Goal: Communication & Community: Participate in discussion

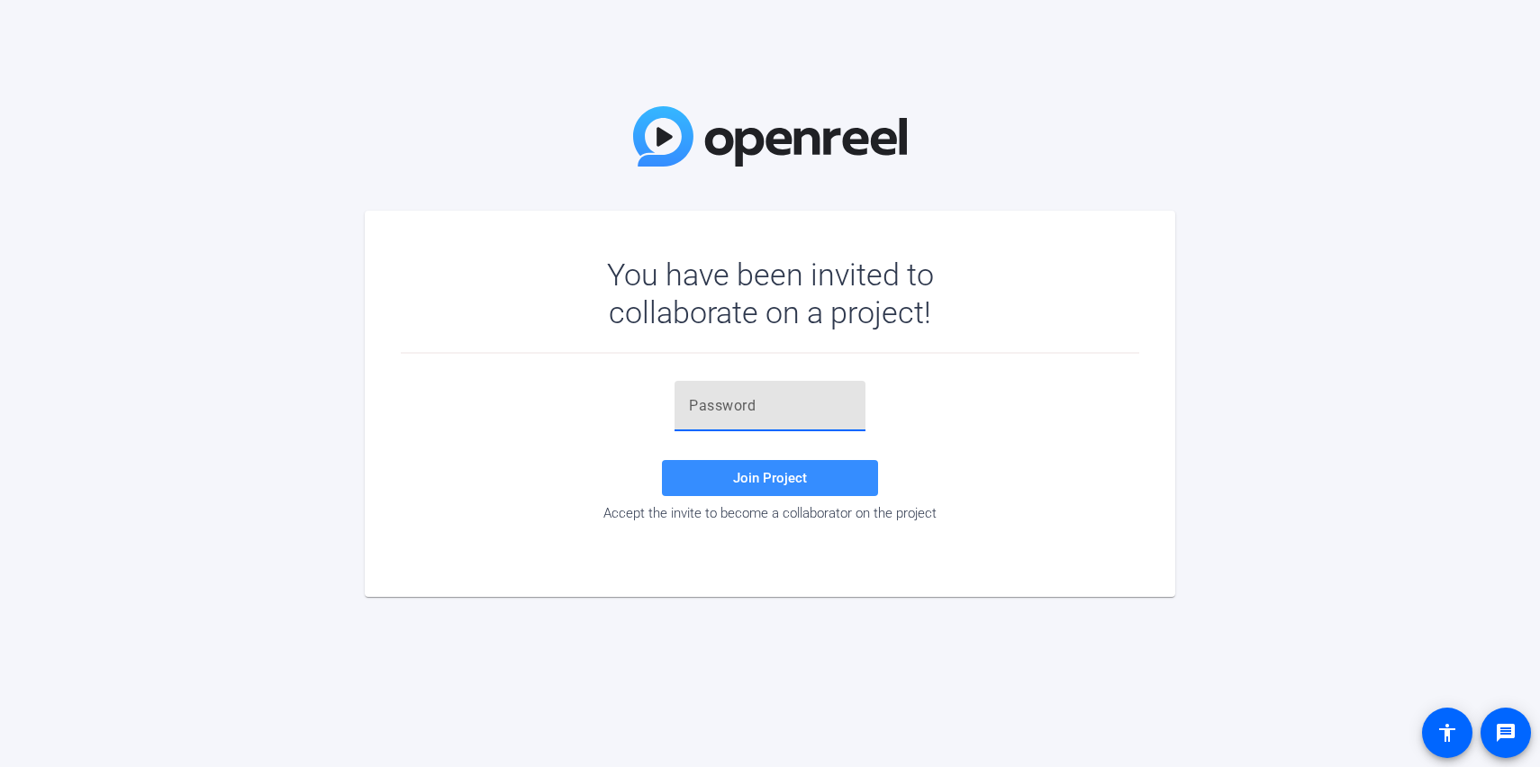
click at [767, 405] on input "text" at bounding box center [770, 406] width 162 height 22
paste input "A=foRA"
type input "A=foRA"
click at [757, 476] on span "Join Project" at bounding box center [770, 478] width 74 height 16
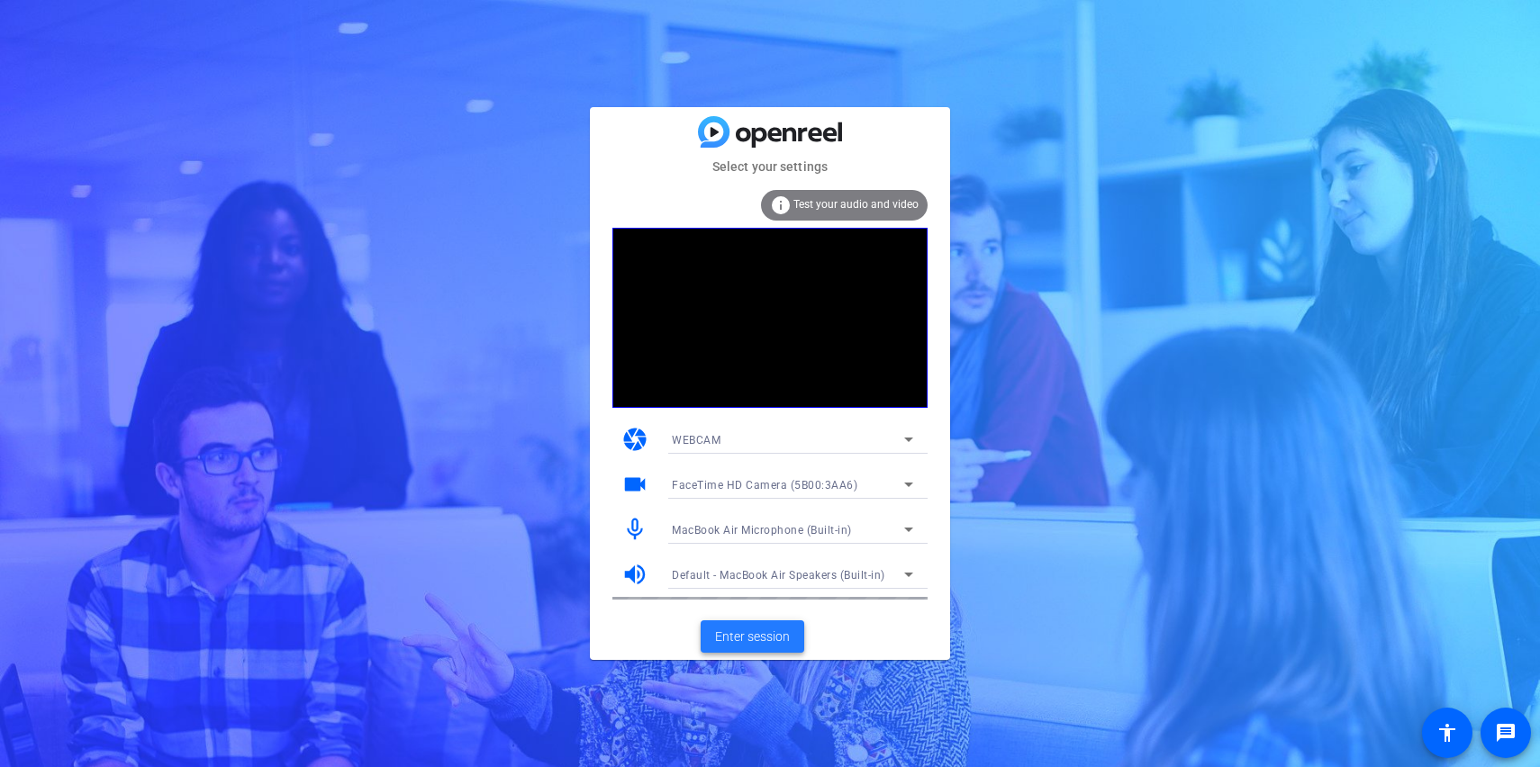
click at [769, 622] on span at bounding box center [753, 636] width 104 height 43
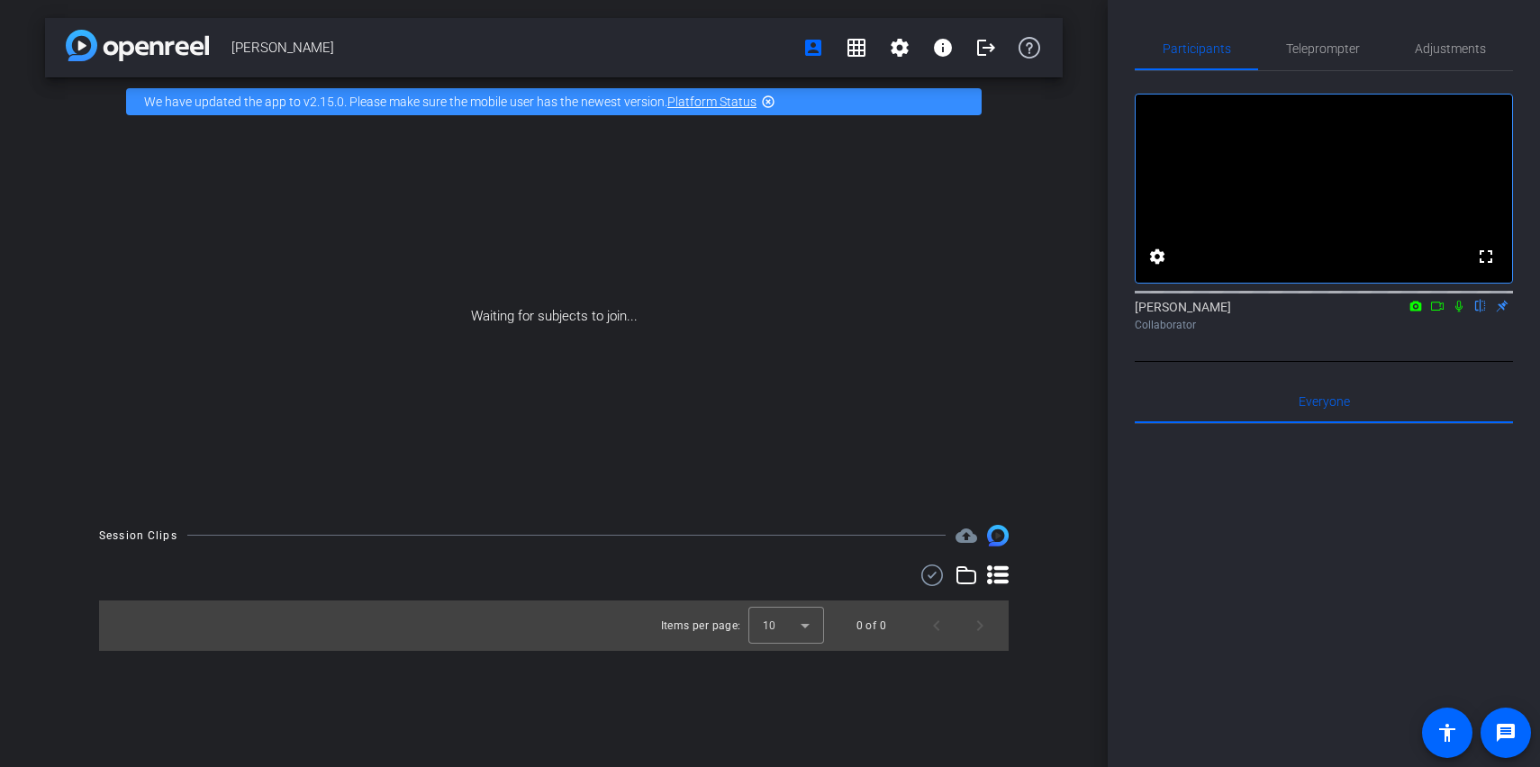
click at [1438, 313] on icon at bounding box center [1437, 306] width 14 height 13
click at [1478, 313] on icon at bounding box center [1480, 307] width 7 height 12
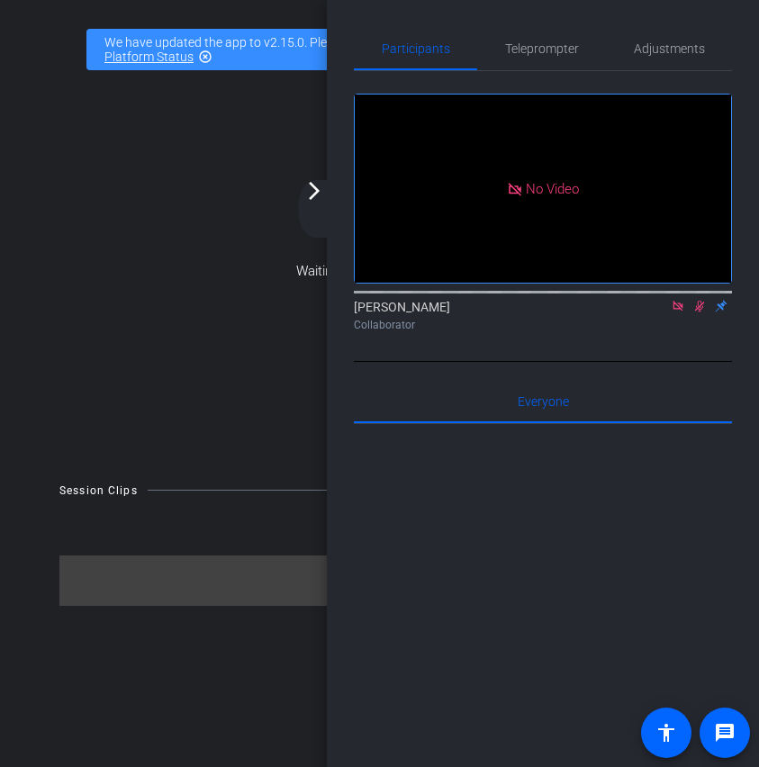
click at [408, 508] on div at bounding box center [543, 647] width 378 height 446
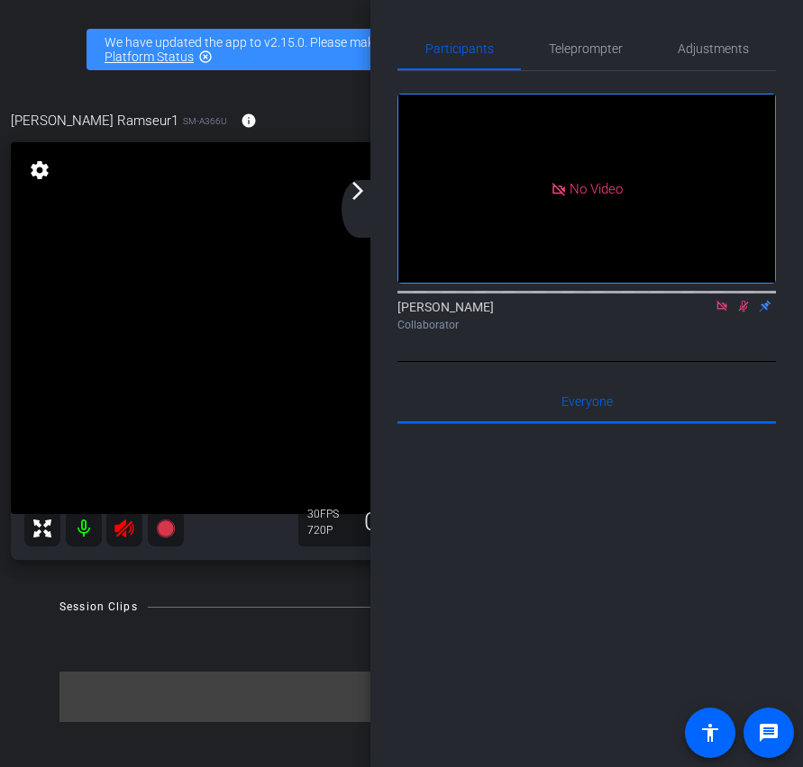
click at [716, 311] on icon at bounding box center [721, 306] width 10 height 10
click at [722, 313] on icon at bounding box center [722, 307] width 10 height 12
click at [129, 530] on icon at bounding box center [124, 529] width 22 height 22
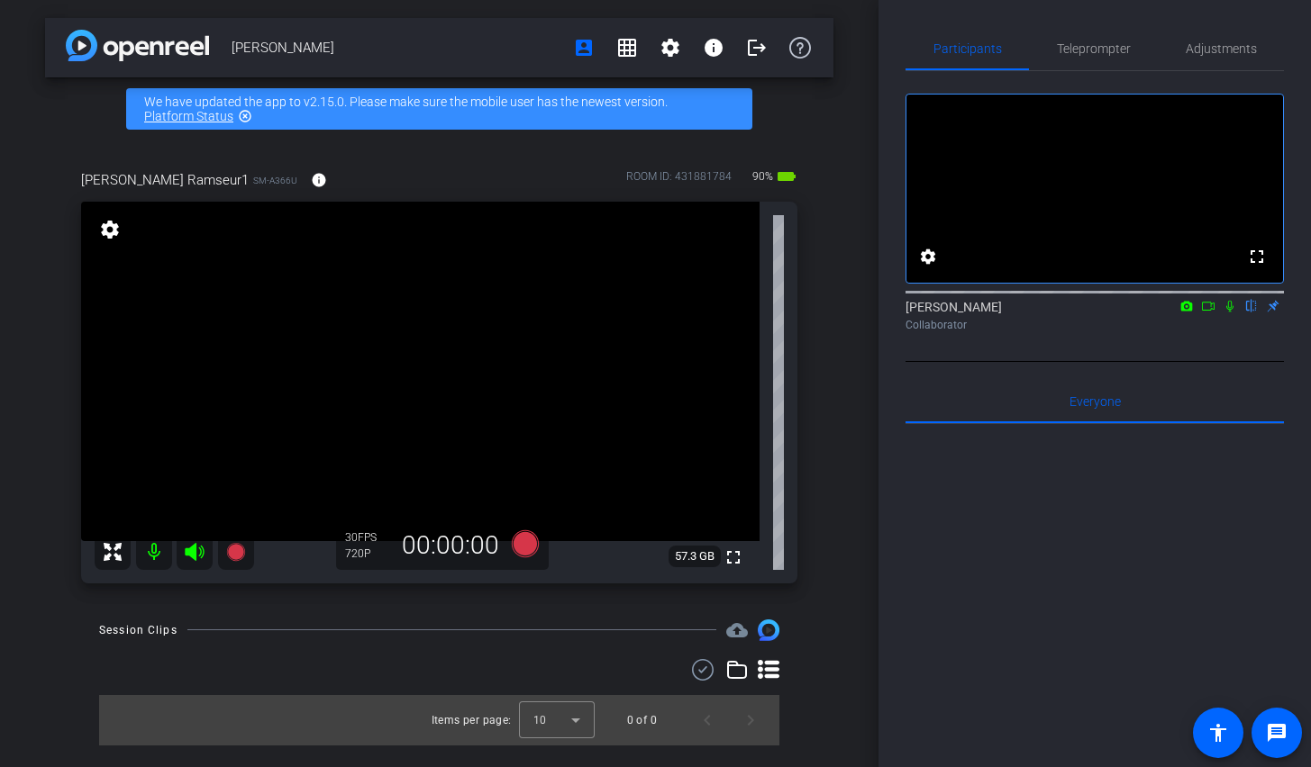
click at [1307, 171] on div "Participants Teleprompter Adjustments fullscreen settings [PERSON_NAME] flip Co…" at bounding box center [1094, 383] width 432 height 767
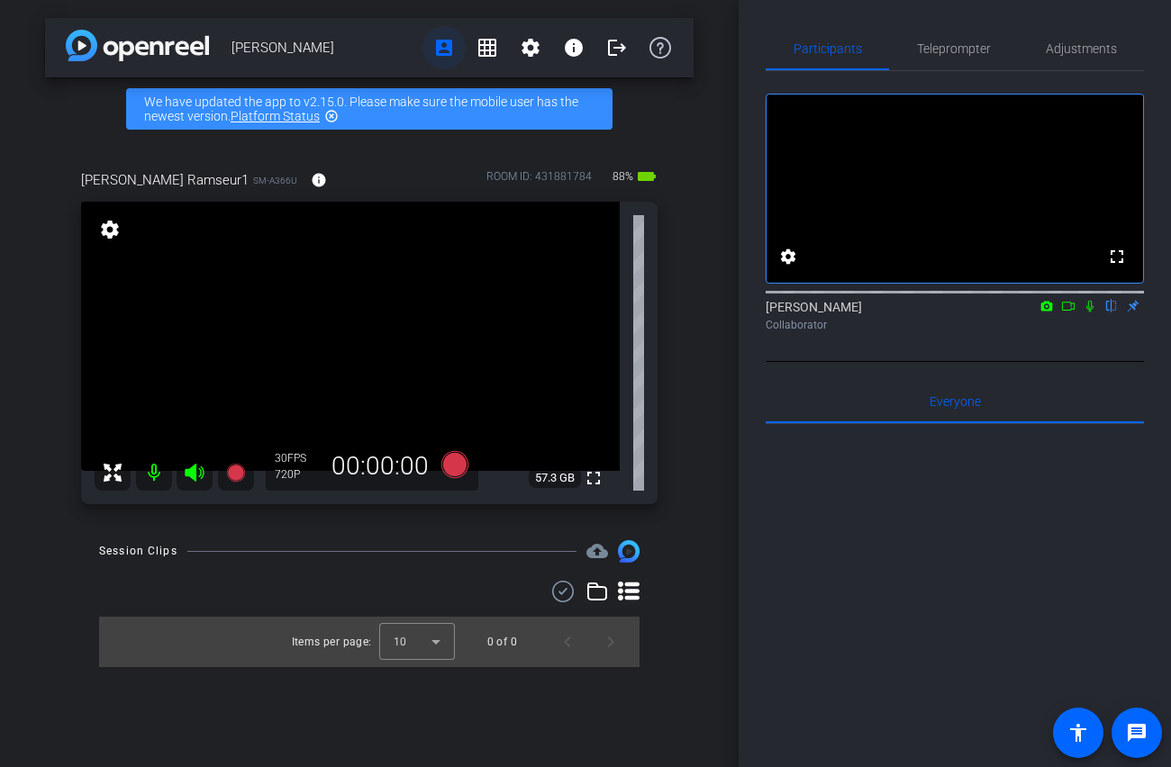
click at [445, 55] on mat-icon "account_box" at bounding box center [444, 48] width 22 height 22
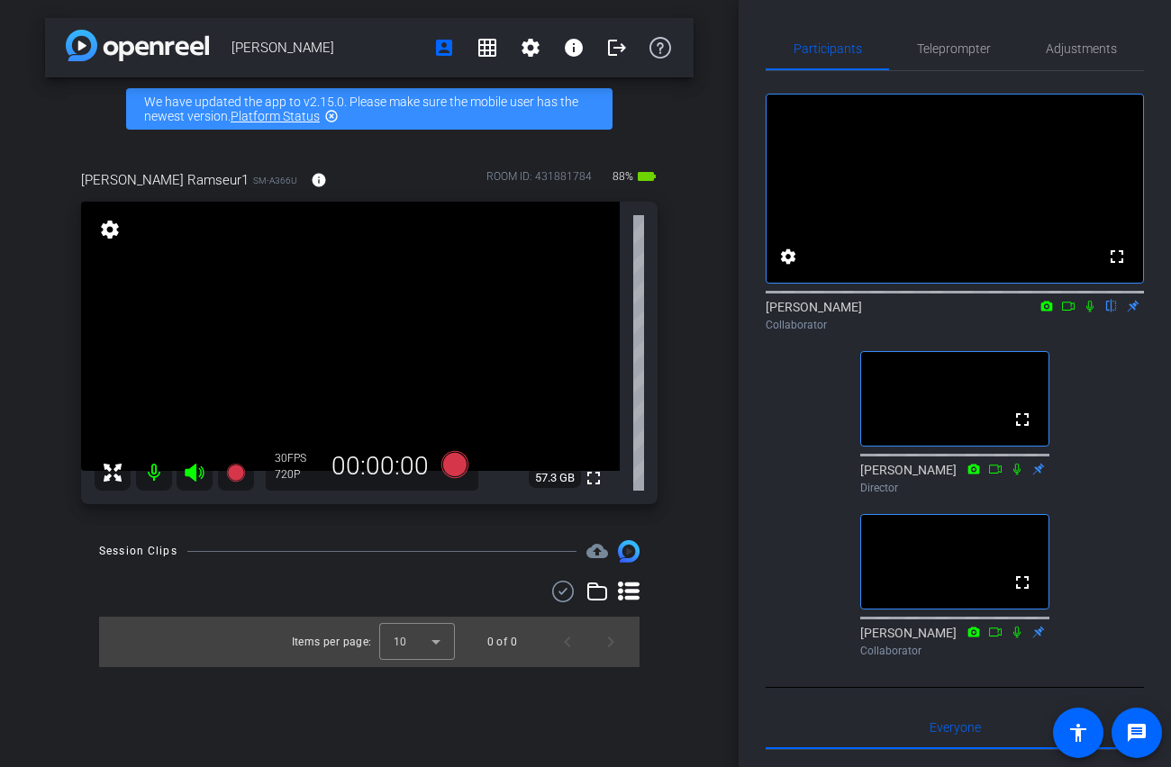
click at [1090, 379] on div "fullscreen settings [PERSON_NAME] flip Collaborator fullscreen [PERSON_NAME] Di…" at bounding box center [955, 368] width 378 height 594
click at [1092, 313] on icon at bounding box center [1089, 307] width 7 height 12
click at [1078, 380] on div "fullscreen settings [PERSON_NAME] flip Collaborator fullscreen [PERSON_NAME] Di…" at bounding box center [955, 368] width 378 height 594
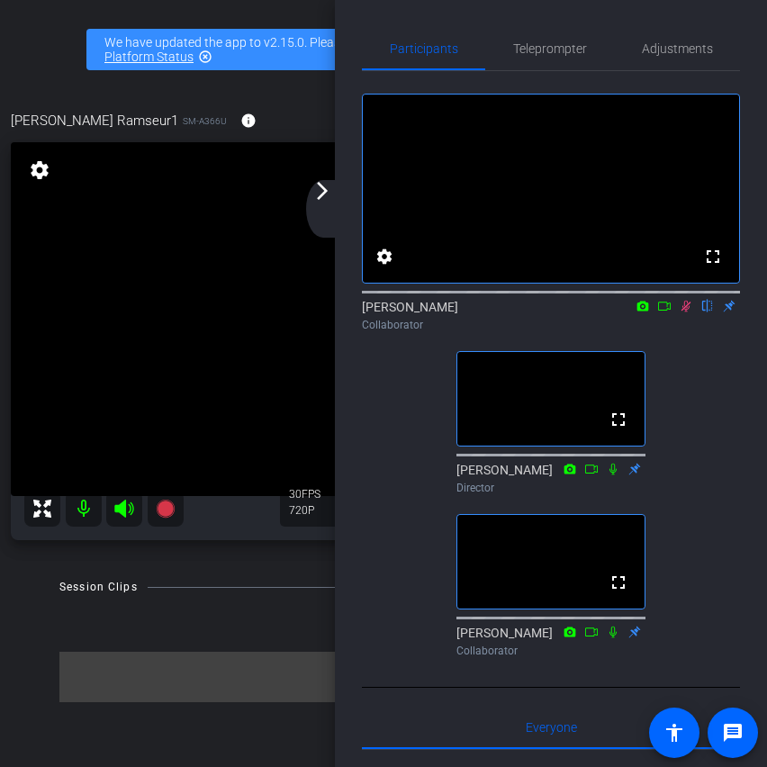
click at [666, 313] on icon at bounding box center [665, 306] width 14 height 13
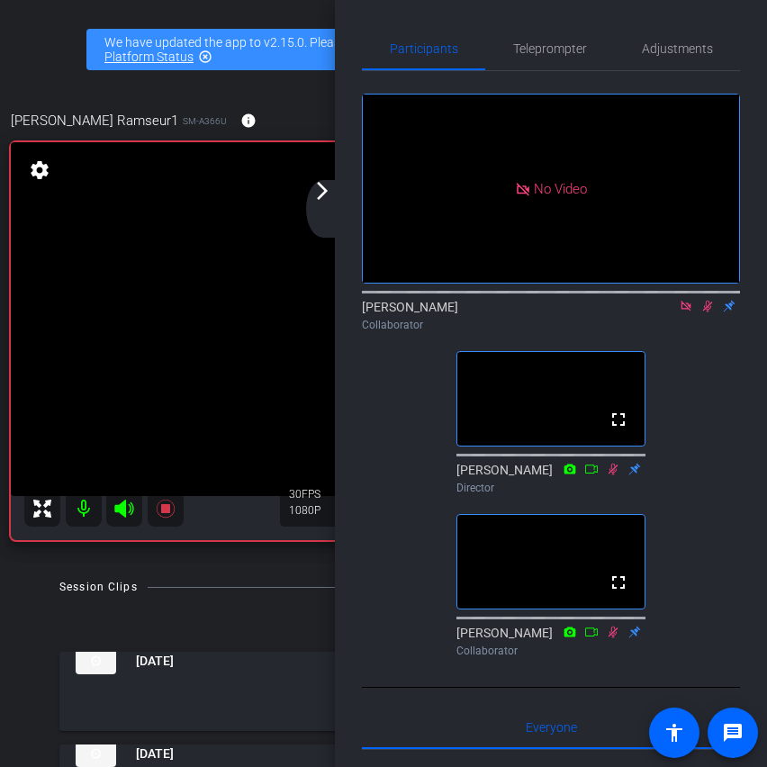
click at [328, 196] on mat-icon "arrow_forward_ios" at bounding box center [323, 191] width 22 height 22
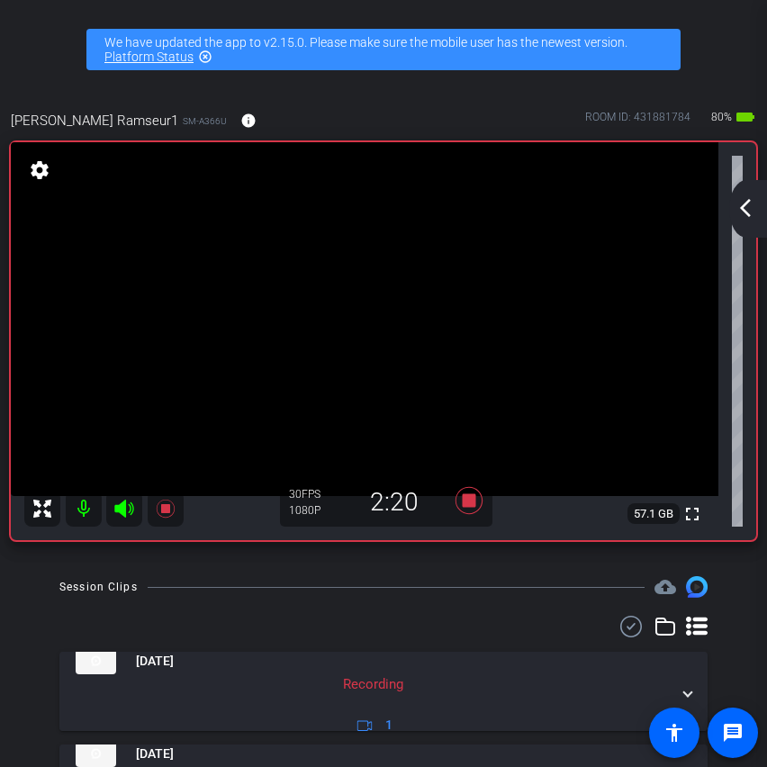
click at [740, 212] on mat-icon "arrow_back_ios_new" at bounding box center [746, 208] width 22 height 22
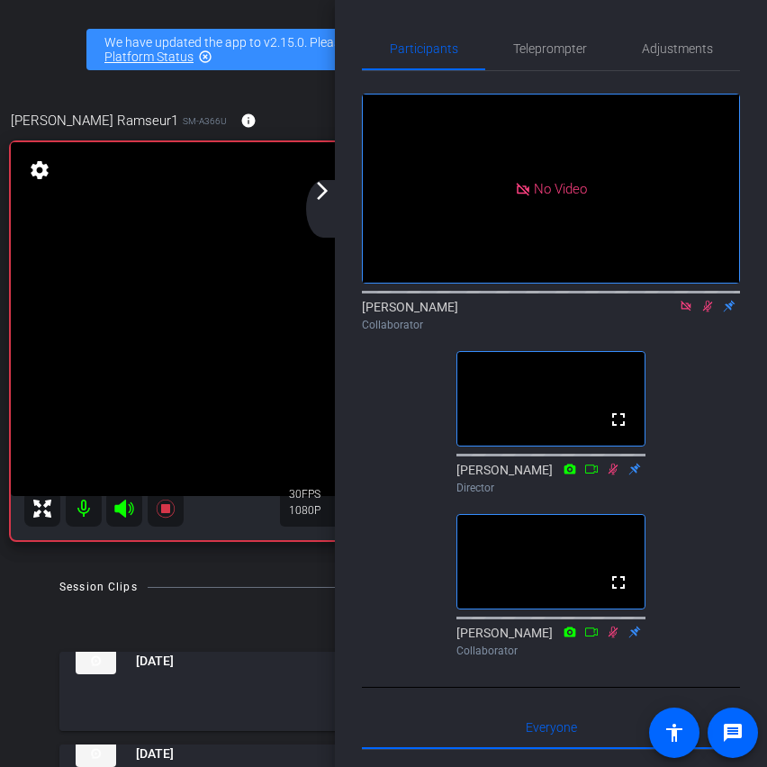
click at [334, 191] on div "arrow_back_ios_new arrow_forward_ios" at bounding box center [325, 209] width 38 height 58
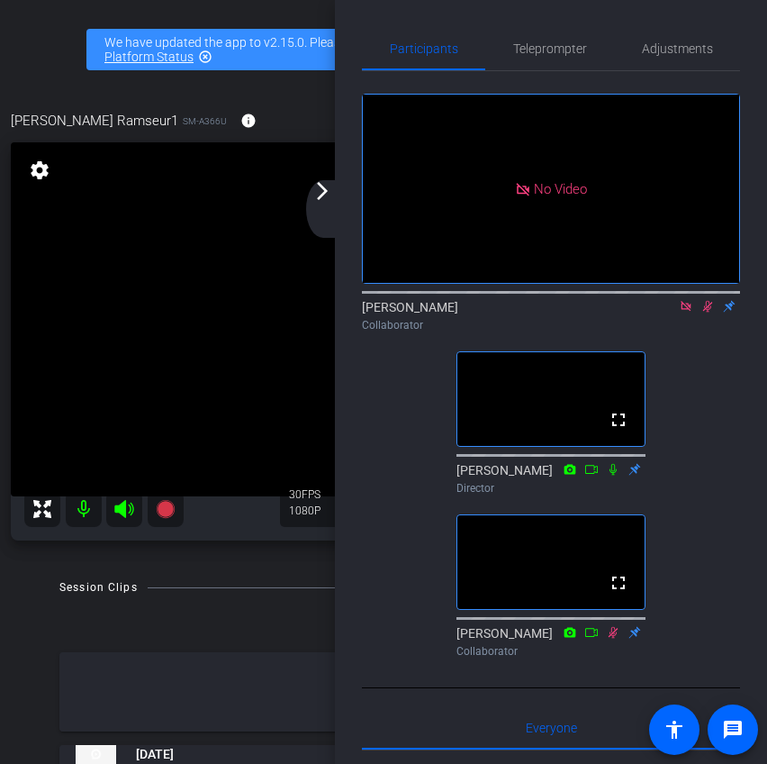
click at [687, 311] on icon at bounding box center [686, 306] width 10 height 10
click at [664, 313] on icon at bounding box center [665, 306] width 14 height 13
click at [685, 313] on icon at bounding box center [686, 306] width 14 height 13
click at [666, 313] on icon at bounding box center [665, 306] width 14 height 13
click at [415, 619] on div "No Video [PERSON_NAME] Collaborator fullscreen [PERSON_NAME] Director fullscree…" at bounding box center [551, 368] width 378 height 594
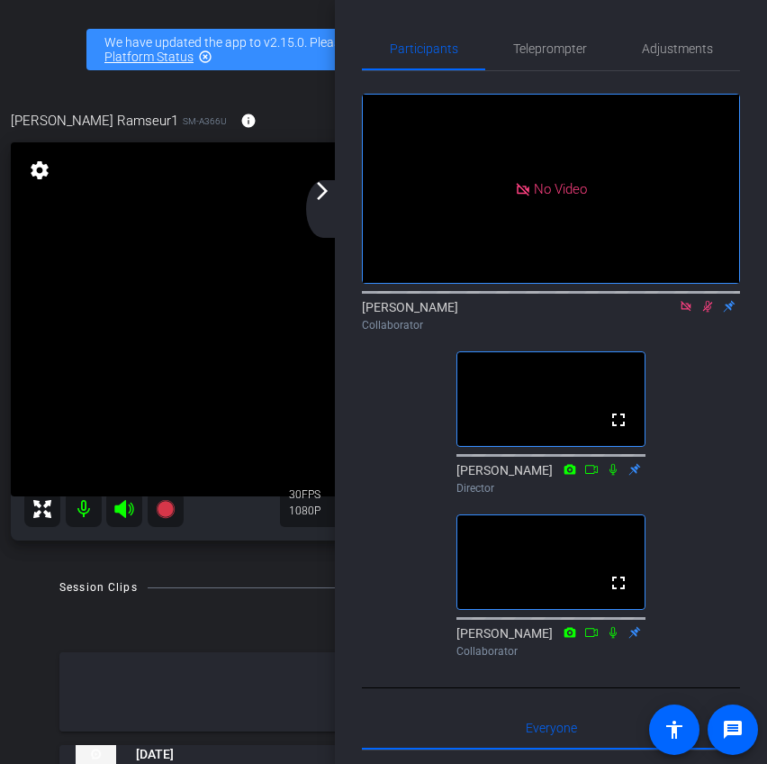
click at [331, 196] on mat-icon "arrow_forward_ios" at bounding box center [323, 191] width 22 height 22
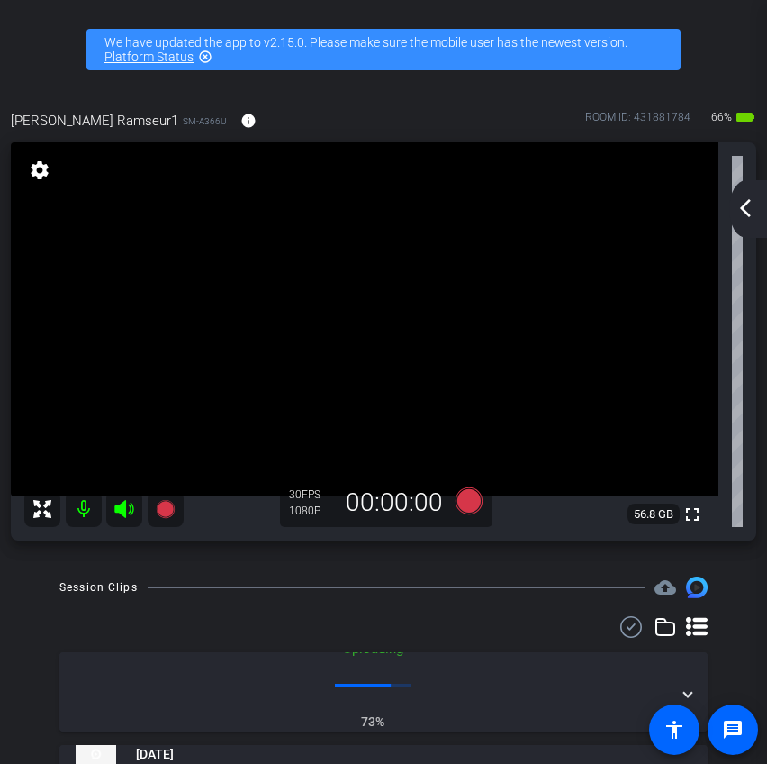
click at [745, 213] on mat-icon "arrow_back_ios_new" at bounding box center [746, 208] width 22 height 22
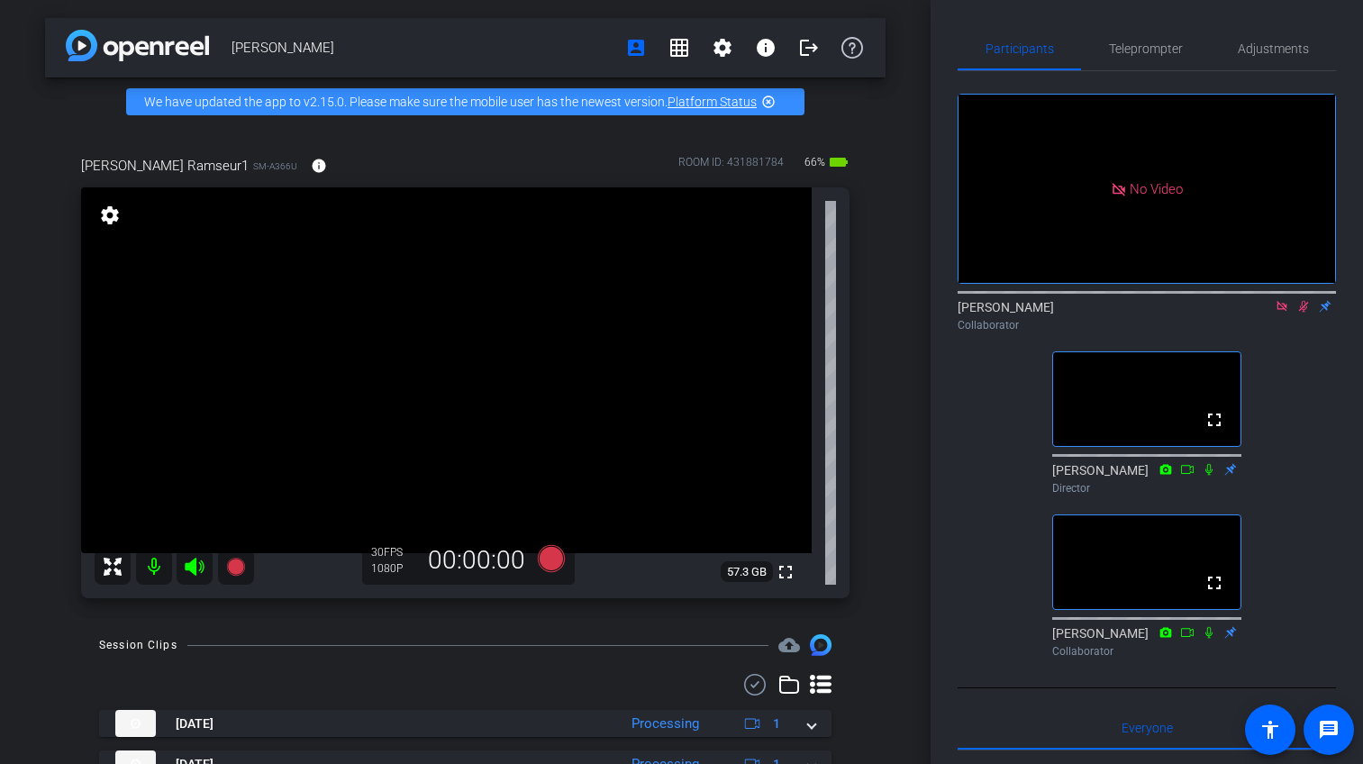
click at [1286, 313] on icon at bounding box center [1282, 306] width 14 height 13
